Goal: Information Seeking & Learning: Learn about a topic

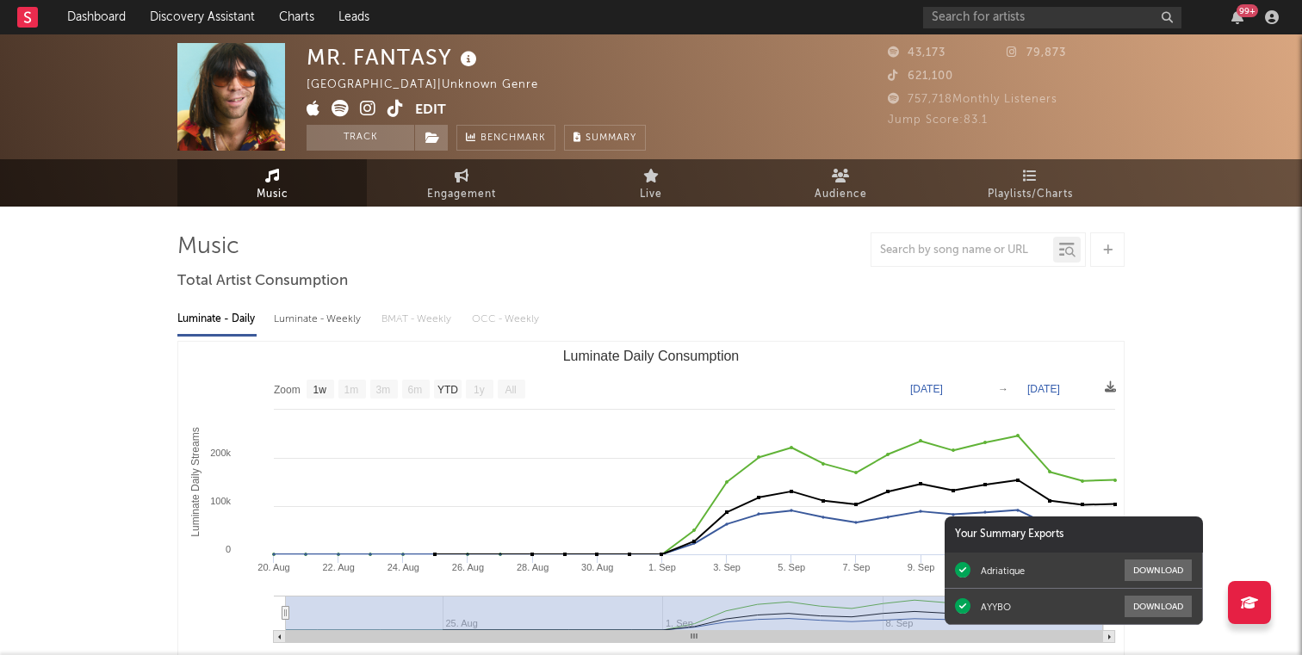
select select "1w"
